Goal: Find specific fact

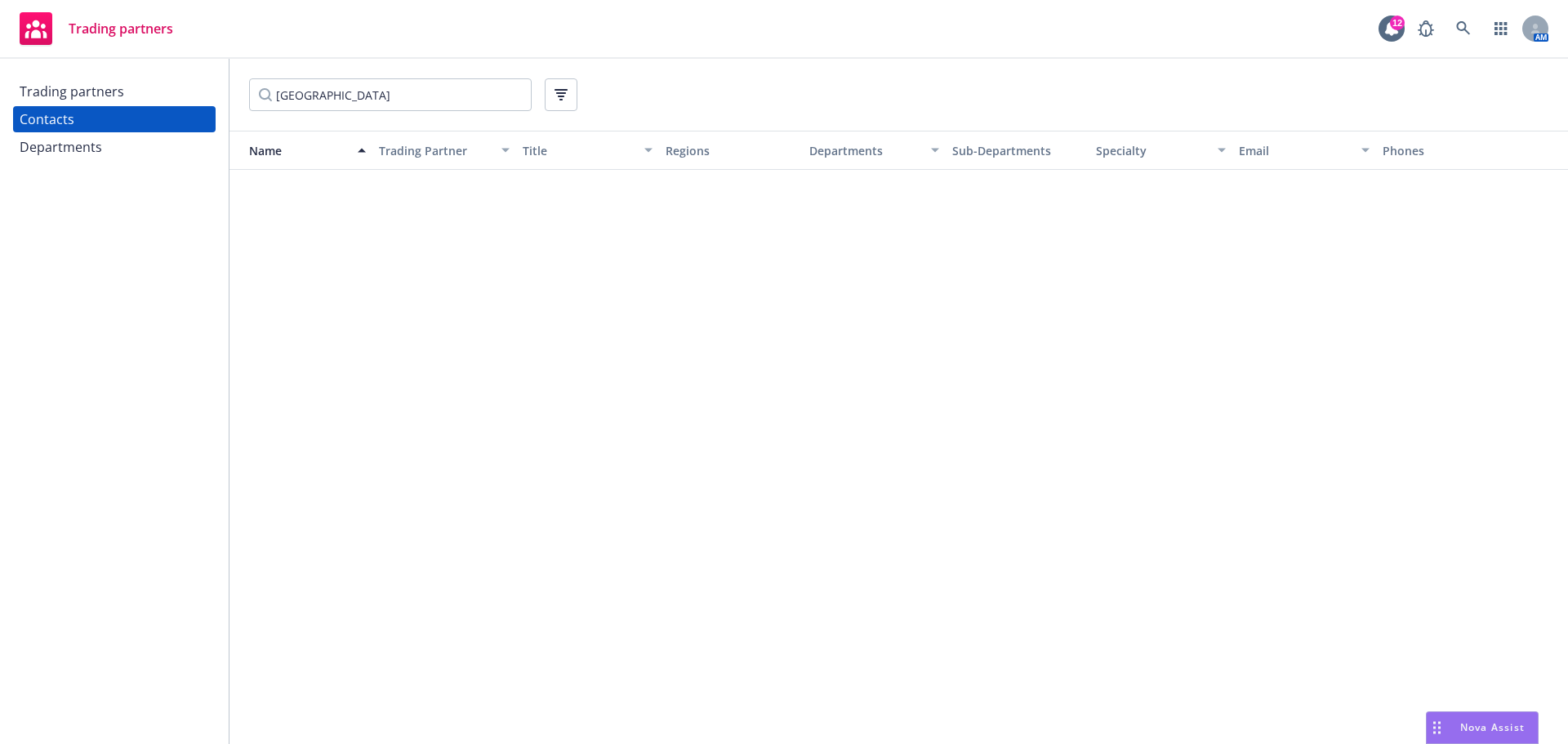
scroll to position [1391, 0]
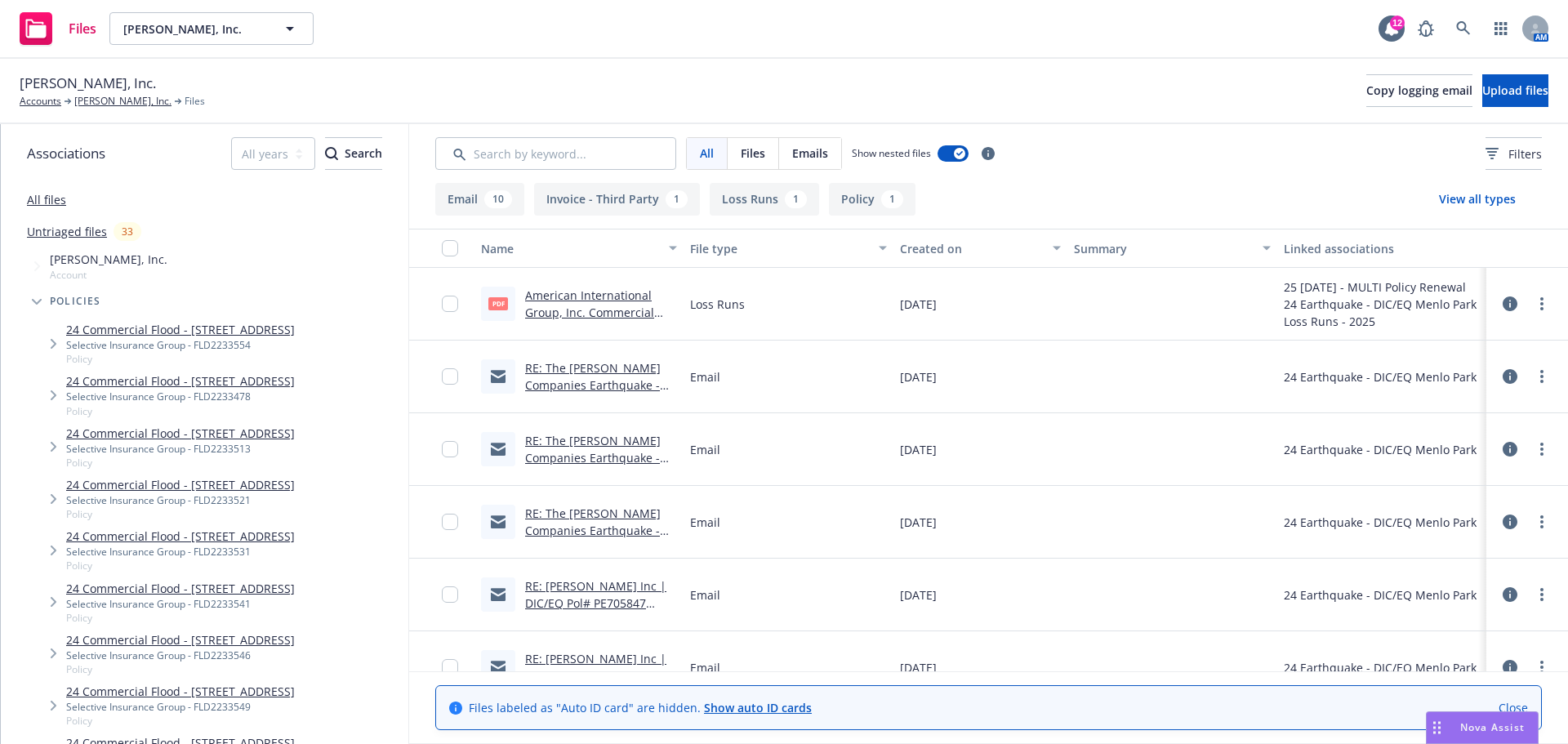
click at [594, 365] on link "RE: The [PERSON_NAME] Companies Earthquake - Unpaid Renewal Premium \ Notice of…" at bounding box center [600, 394] width 150 height 67
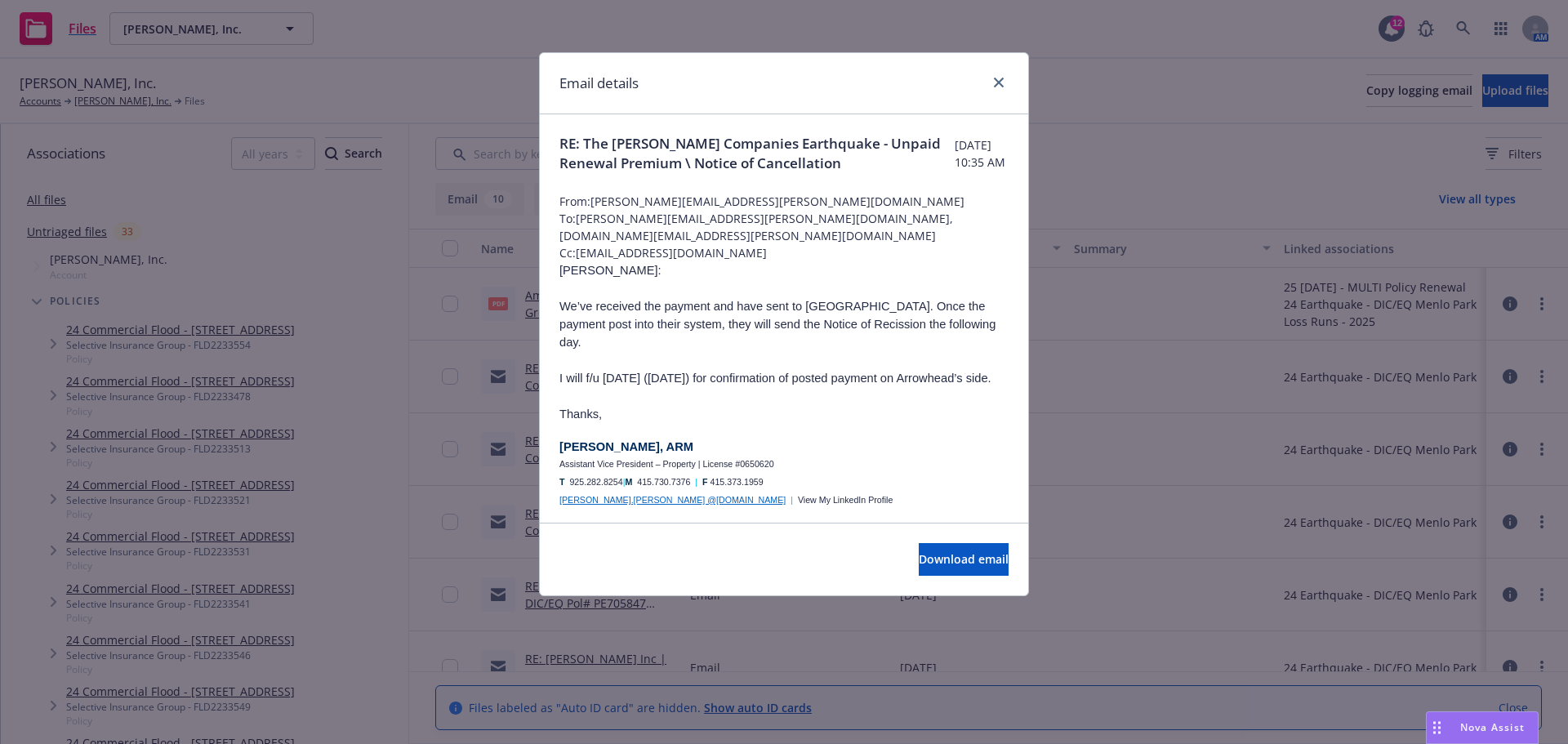
drag, startPoint x: 557, startPoint y: 428, endPoint x: 794, endPoint y: 490, distance: 245.0
copy div "[PERSON_NAME], ARM Assistant Vice President – Property | License #0650620 T 925…"
click at [999, 77] on link "close" at bounding box center [998, 82] width 19 height 19
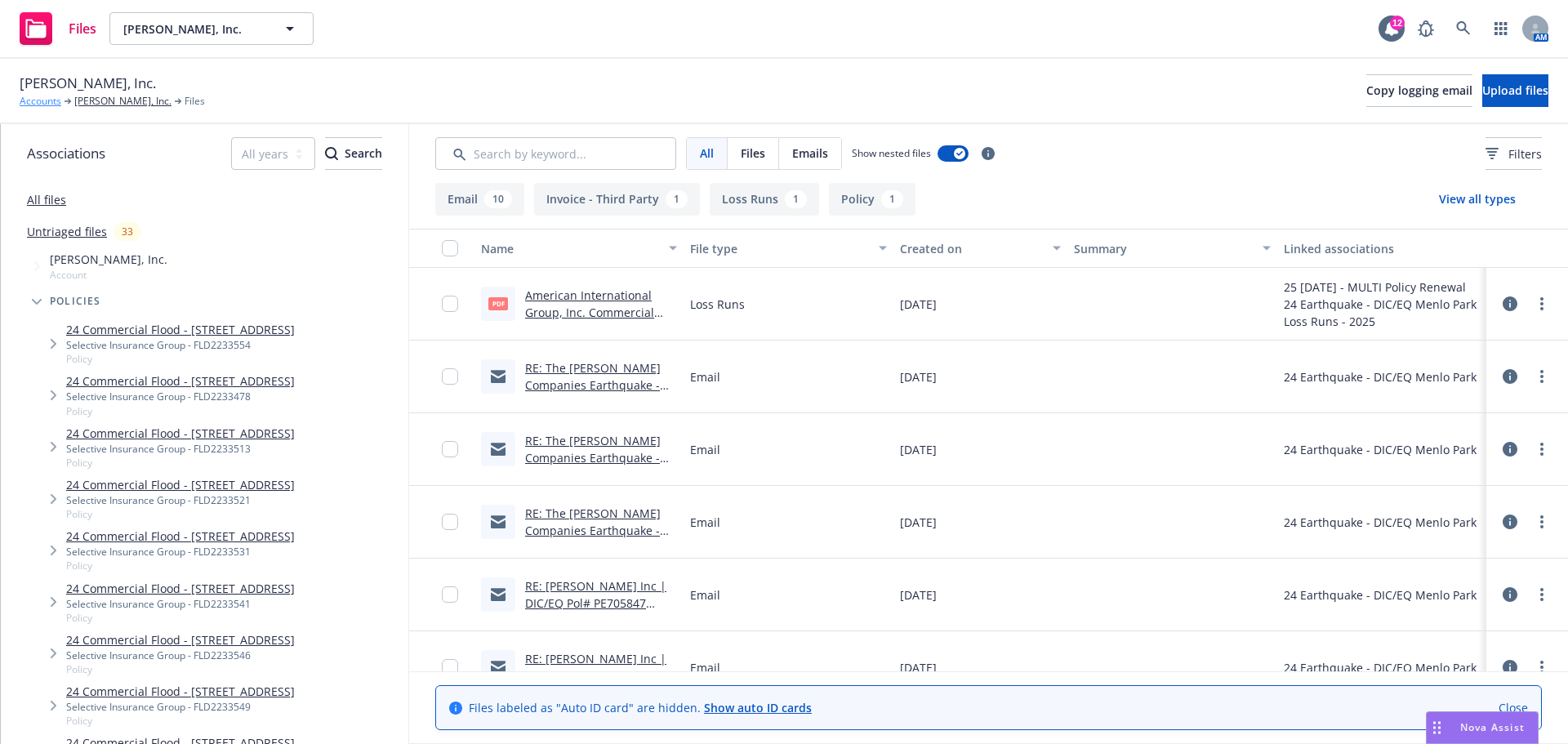
click at [55, 98] on link "Accounts" at bounding box center [40, 101] width 42 height 15
